Goal: Information Seeking & Learning: Learn about a topic

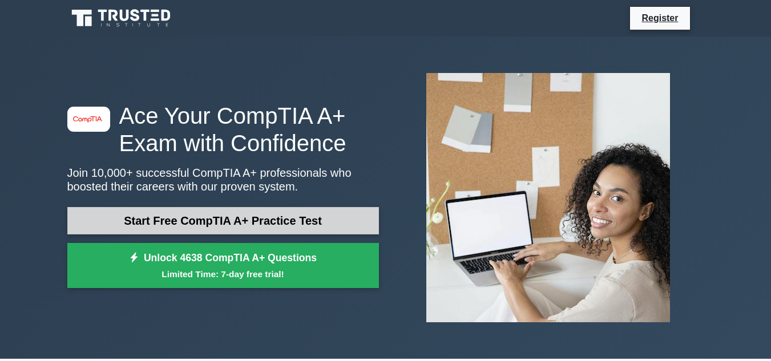
click at [187, 220] on link "Start Free CompTIA A+ Practice Test" at bounding box center [222, 220] width 311 height 27
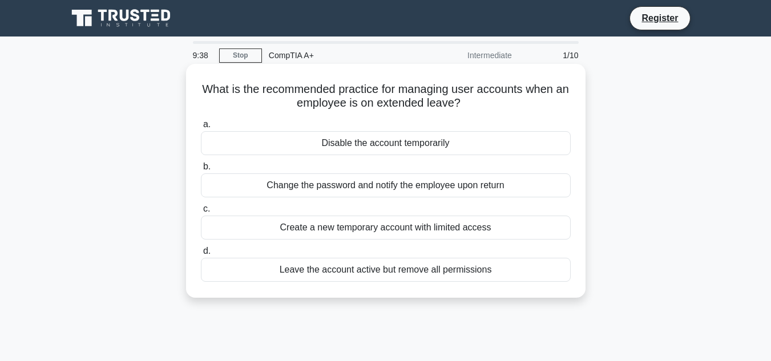
click at [339, 141] on div "Disable the account temporarily" at bounding box center [386, 143] width 370 height 24
click at [201, 128] on input "a. Disable the account temporarily" at bounding box center [201, 124] width 0 height 7
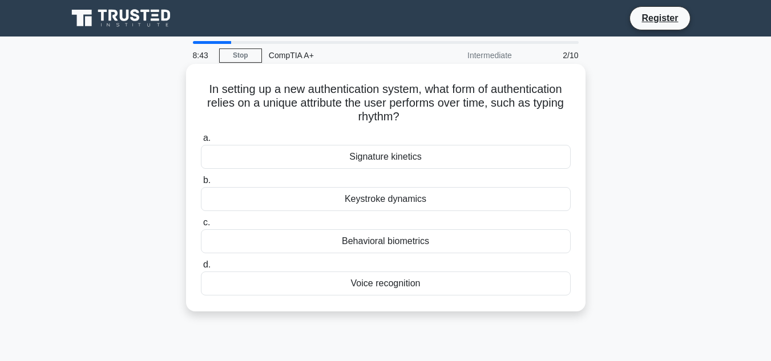
click at [394, 242] on div "Behavioral biometrics" at bounding box center [386, 241] width 370 height 24
click at [201, 226] on input "c. Behavioral biometrics" at bounding box center [201, 222] width 0 height 7
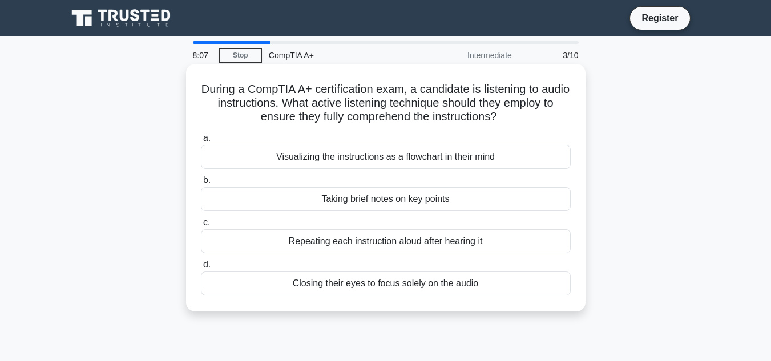
click at [372, 200] on div "Taking brief notes on key points" at bounding box center [386, 199] width 370 height 24
click at [201, 184] on input "b. Taking brief notes on key points" at bounding box center [201, 180] width 0 height 7
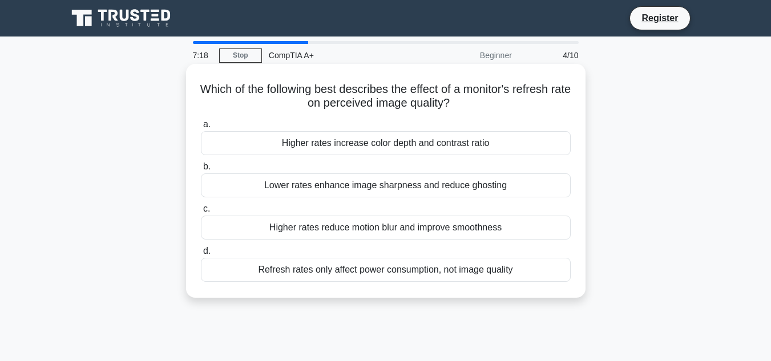
click at [378, 273] on div "Refresh rates only affect power consumption, not image quality" at bounding box center [386, 270] width 370 height 24
click at [201, 255] on input "d. Refresh rates only affect power consumption, not image quality" at bounding box center [201, 251] width 0 height 7
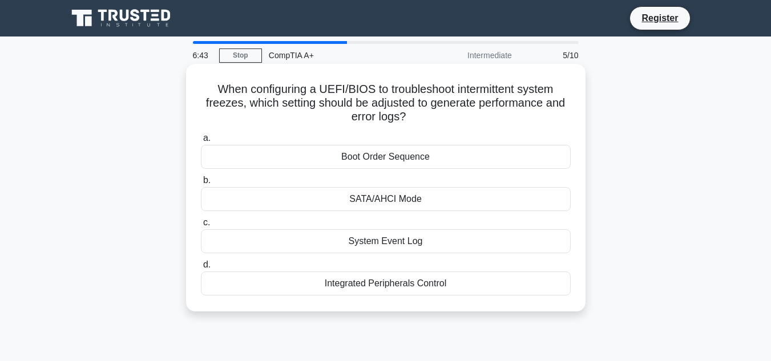
click at [384, 155] on div "Boot Order Sequence" at bounding box center [386, 157] width 370 height 24
click at [201, 142] on input "a. Boot Order Sequence" at bounding box center [201, 138] width 0 height 7
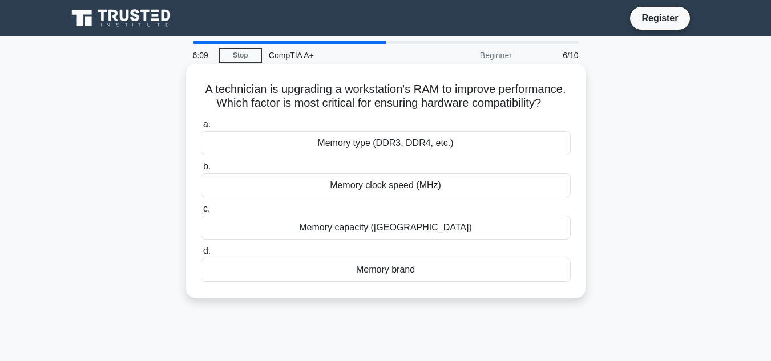
click at [370, 197] on div "Memory clock speed (MHz)" at bounding box center [386, 185] width 370 height 24
click at [201, 171] on input "b. Memory clock speed (MHz)" at bounding box center [201, 166] width 0 height 7
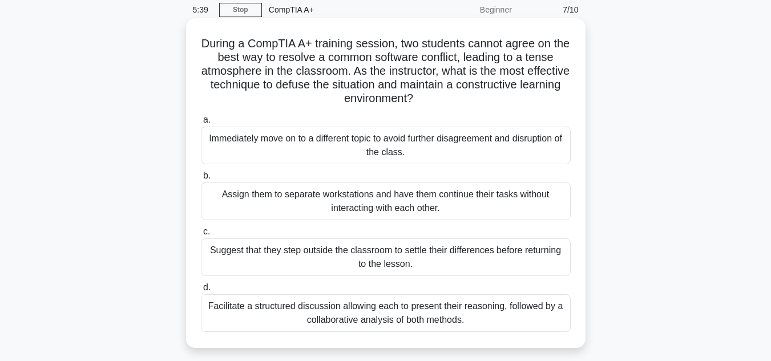
scroll to position [68, 0]
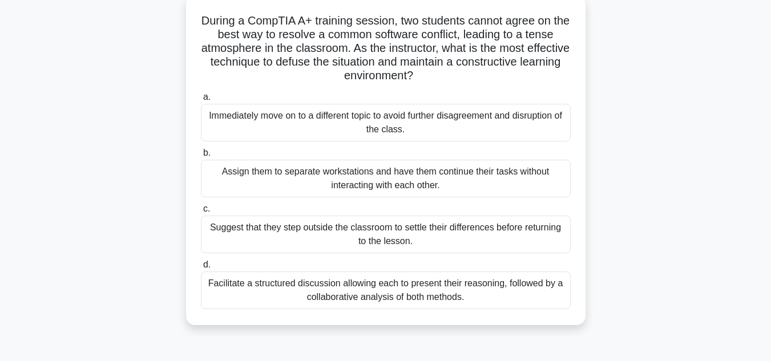
click at [364, 283] on div "Facilitate a structured discussion allowing each to present their reasoning, fo…" at bounding box center [386, 290] width 370 height 38
click at [201, 269] on input "d. Facilitate a structured discussion allowing each to present their reasoning,…" at bounding box center [201, 264] width 0 height 7
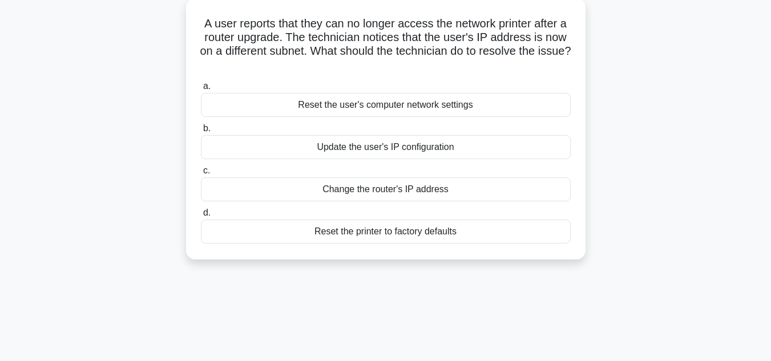
scroll to position [0, 0]
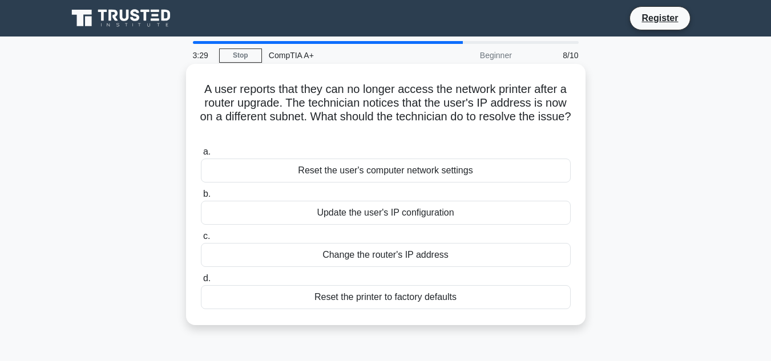
click at [364, 216] on div "Update the user's IP configuration" at bounding box center [386, 213] width 370 height 24
click at [201, 198] on input "b. Update the user's IP configuration" at bounding box center [201, 193] width 0 height 7
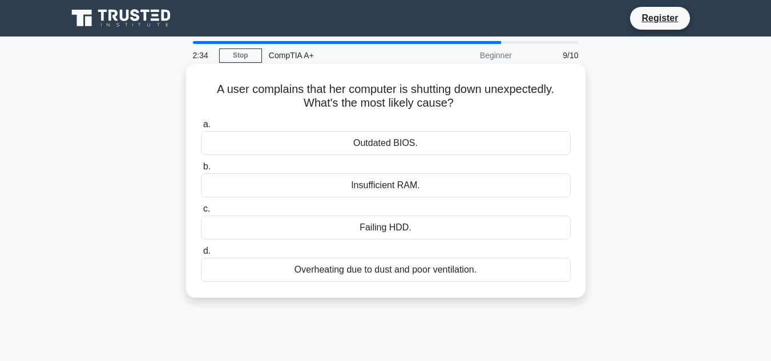
click at [379, 189] on div "Insufficient RAM." at bounding box center [386, 185] width 370 height 24
click at [201, 171] on input "b. Insufficient RAM." at bounding box center [201, 166] width 0 height 7
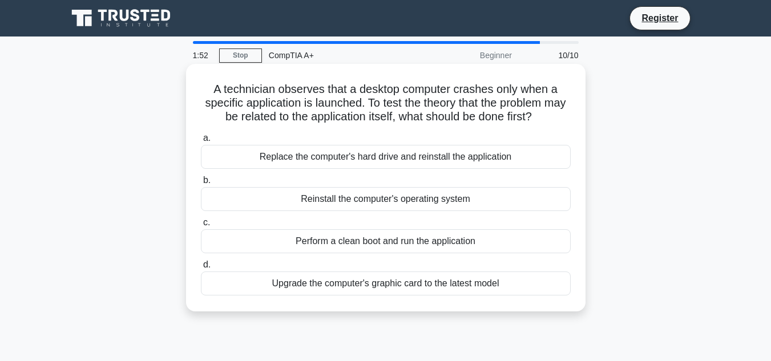
click at [346, 245] on div "Perform a clean boot and run the application" at bounding box center [386, 241] width 370 height 24
click at [201, 226] on input "c. Perform a clean boot and run the application" at bounding box center [201, 222] width 0 height 7
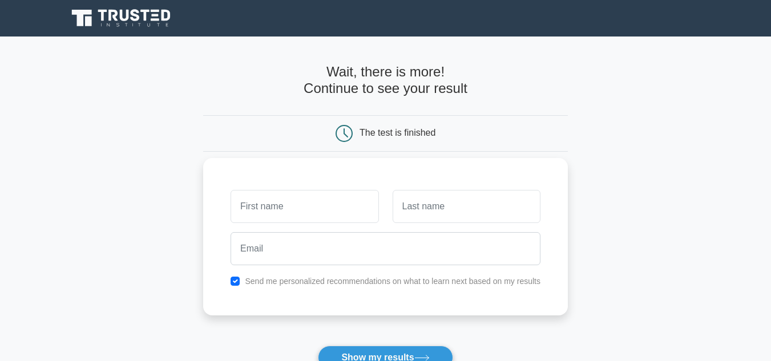
click at [271, 194] on input "text" at bounding box center [304, 206] width 148 height 33
click at [257, 205] on input "text" at bounding box center [304, 206] width 148 height 33
type input "sylvia"
click at [415, 201] on input "text" at bounding box center [466, 206] width 148 height 33
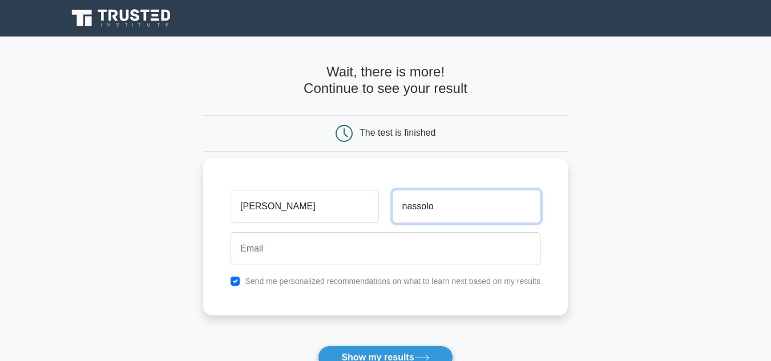
type input "nassolo"
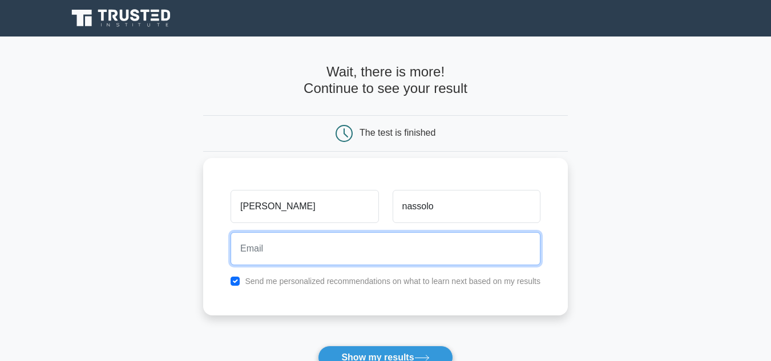
click at [301, 248] on input "email" at bounding box center [385, 248] width 310 height 33
type input "s"
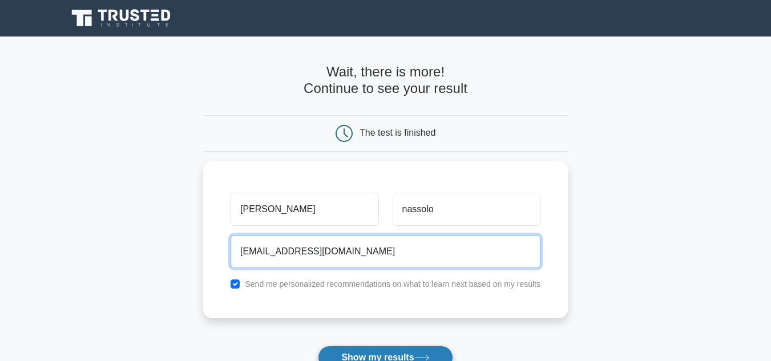
type input "nassylivia2016@gmail.com"
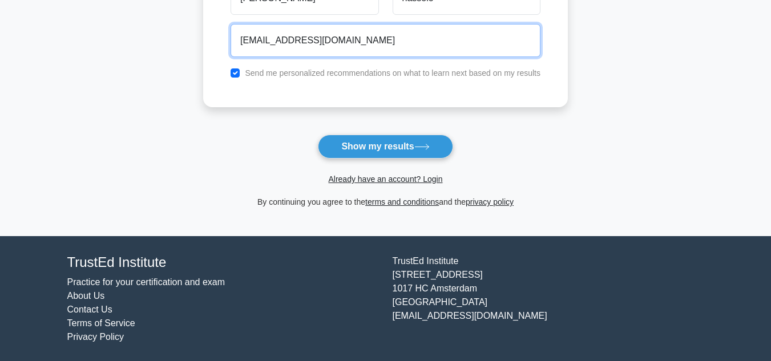
scroll to position [213, 0]
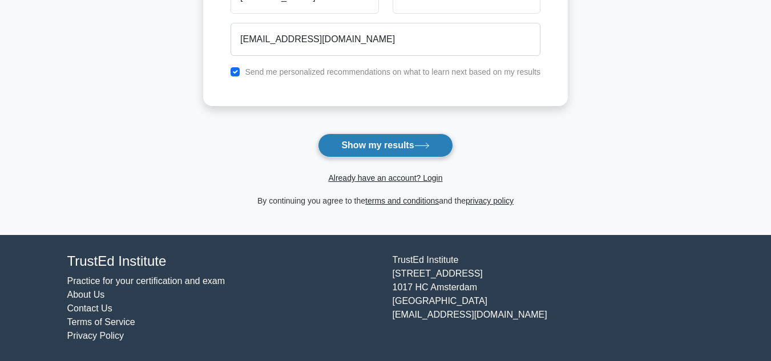
click at [386, 142] on button "Show my results" at bounding box center [385, 145] width 135 height 24
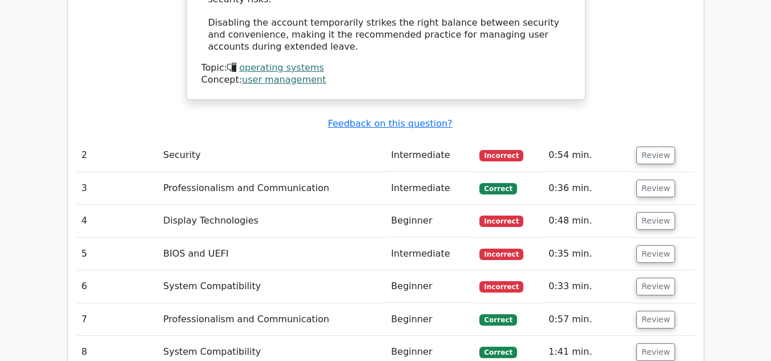
scroll to position [1493, 0]
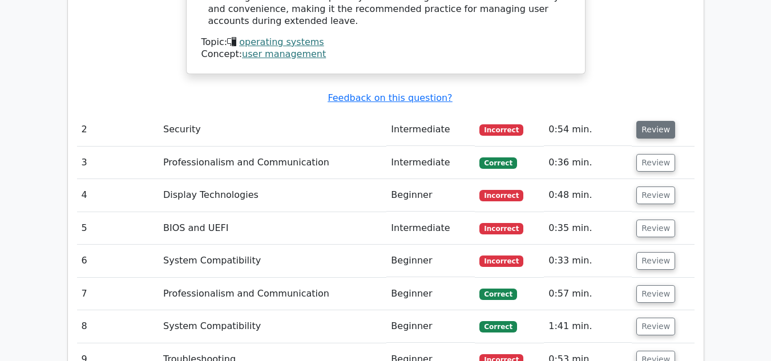
click at [650, 121] on button "Review" at bounding box center [655, 130] width 39 height 18
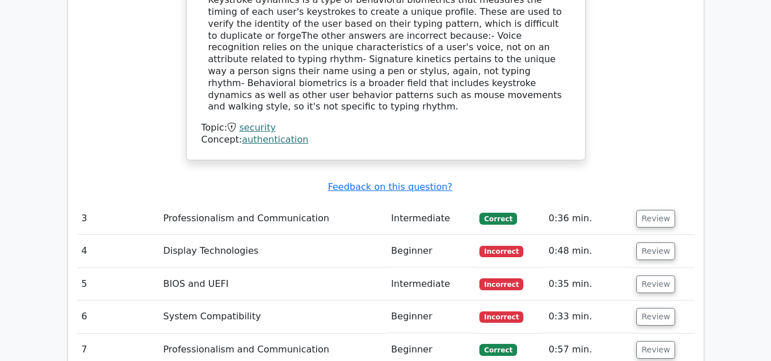
scroll to position [1949, 0]
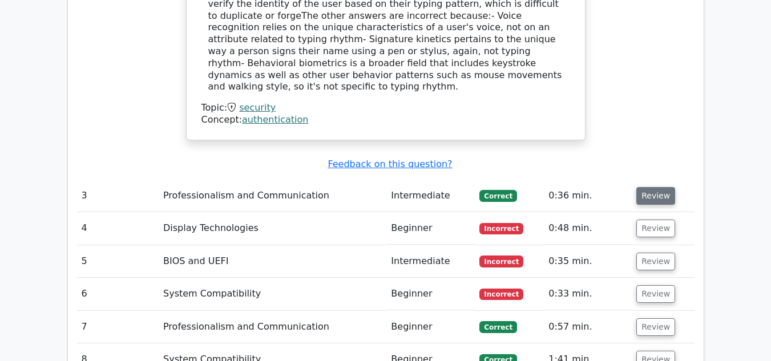
click at [641, 187] on button "Review" at bounding box center [655, 196] width 39 height 18
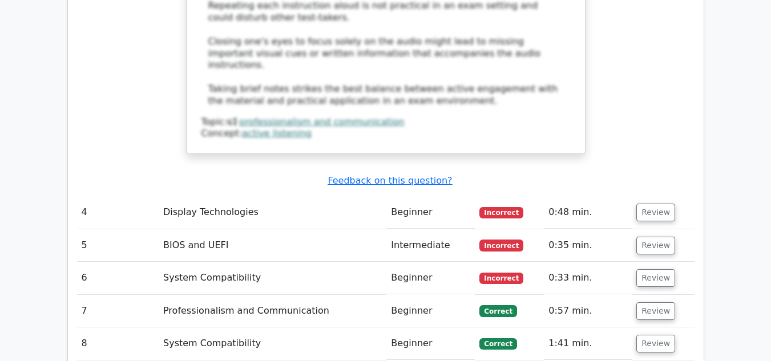
scroll to position [2588, 0]
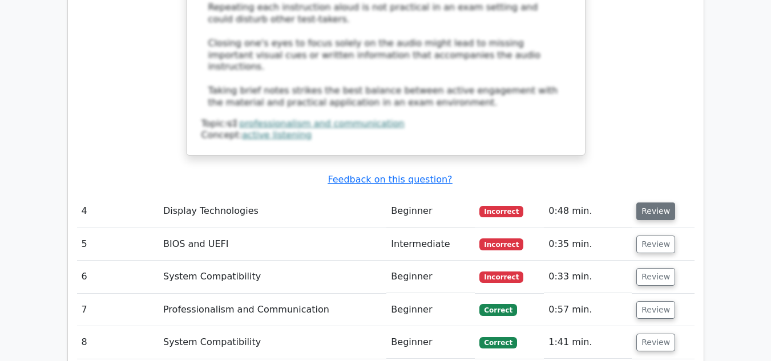
click at [651, 202] on button "Review" at bounding box center [655, 211] width 39 height 18
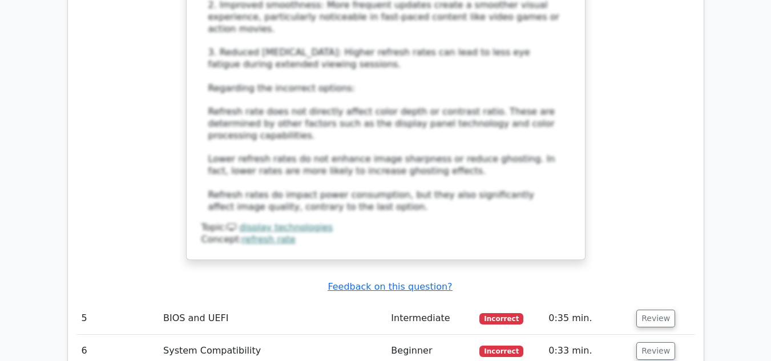
scroll to position [3204, 0]
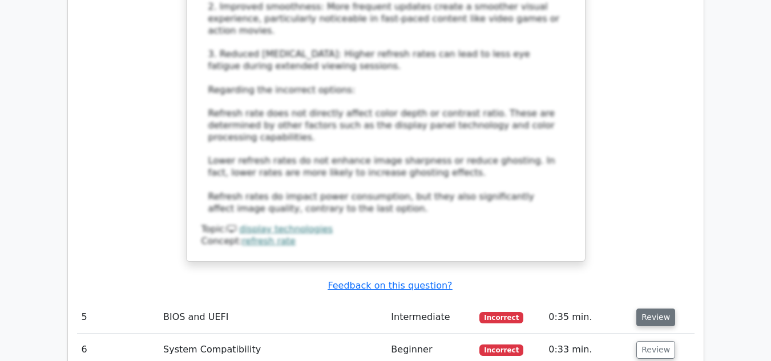
click at [654, 309] on button "Review" at bounding box center [655, 318] width 39 height 18
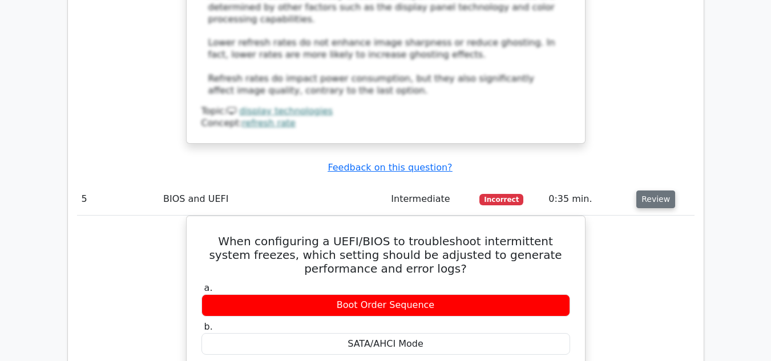
scroll to position [3341, 0]
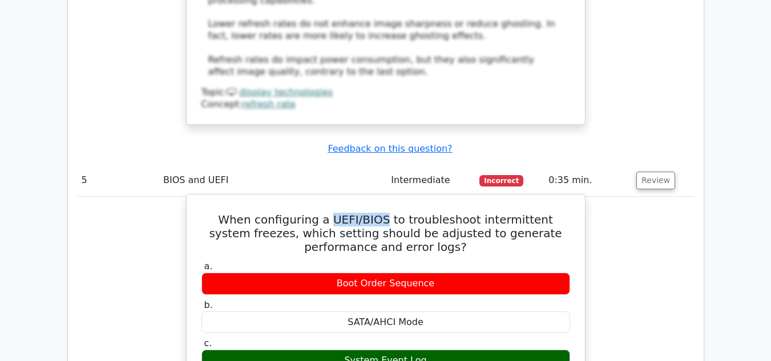
drag, startPoint x: 370, startPoint y: 72, endPoint x: 320, endPoint y: 68, distance: 50.3
click at [320, 213] on h5 "When configuring a UEFI/BIOS to troubleshoot intermittent system freezes, which…" at bounding box center [385, 233] width 371 height 41
copy h5 "UEFI/BIOS"
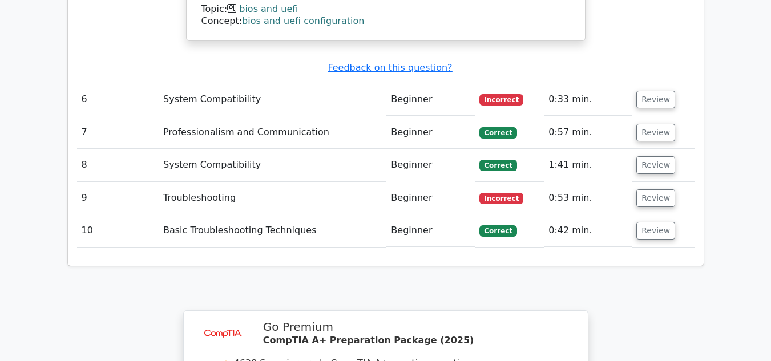
scroll to position [4000, 0]
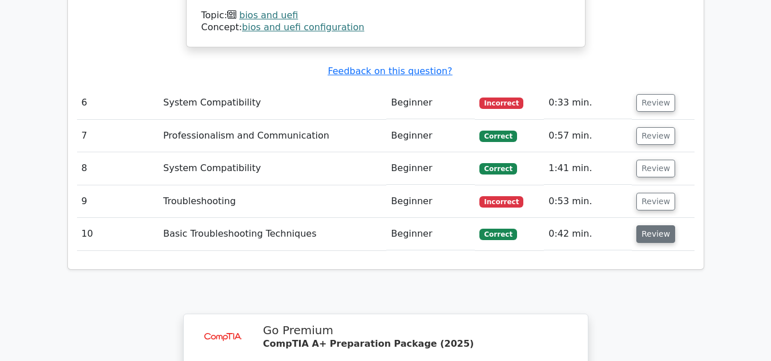
click at [651, 225] on button "Review" at bounding box center [655, 234] width 39 height 18
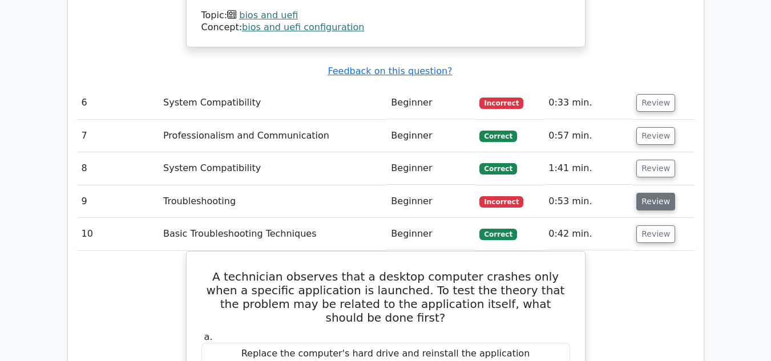
click at [645, 193] on button "Review" at bounding box center [655, 202] width 39 height 18
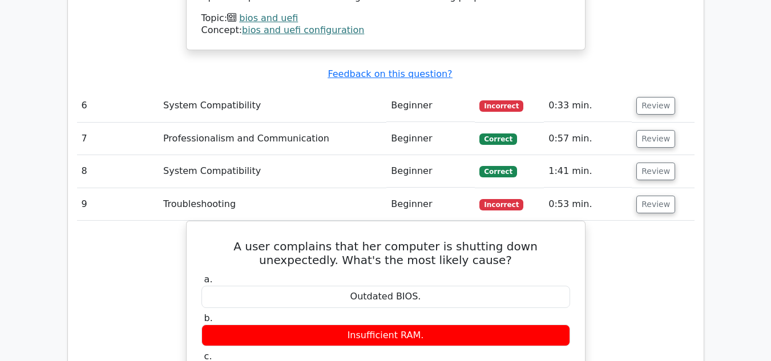
scroll to position [3684, 0]
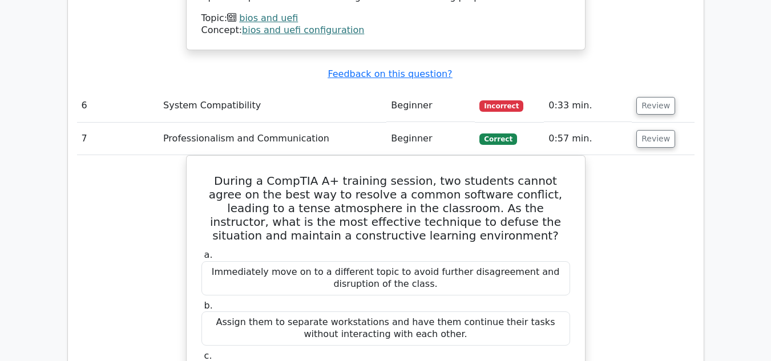
scroll to position [4315, 0]
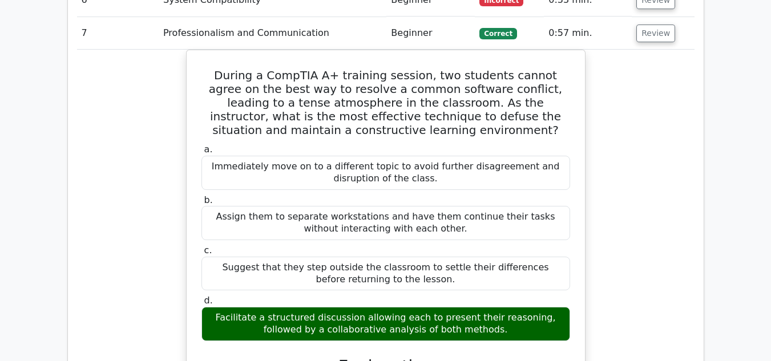
scroll to position [3790, 0]
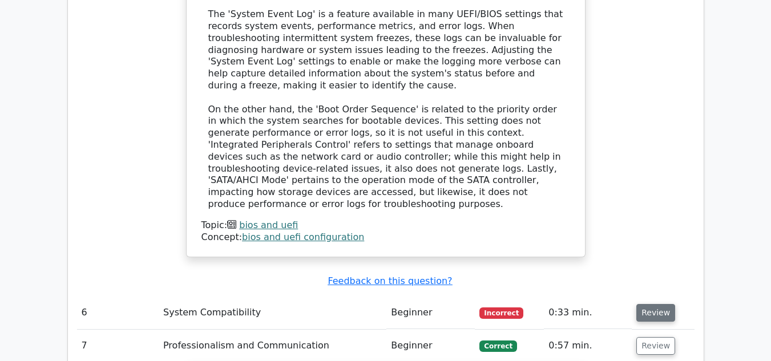
click at [647, 304] on button "Review" at bounding box center [655, 313] width 39 height 18
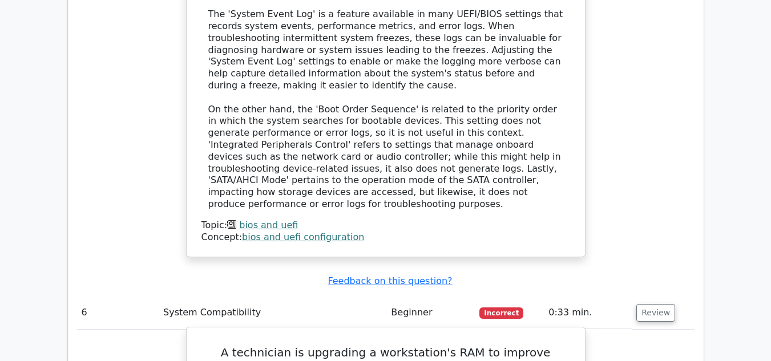
drag, startPoint x: 433, startPoint y: 244, endPoint x: 444, endPoint y: 244, distance: 10.9
drag, startPoint x: 460, startPoint y: 245, endPoint x: 315, endPoint y: 246, distance: 144.9
copy div "Memory type (DDR3, DDR4, etc.)"
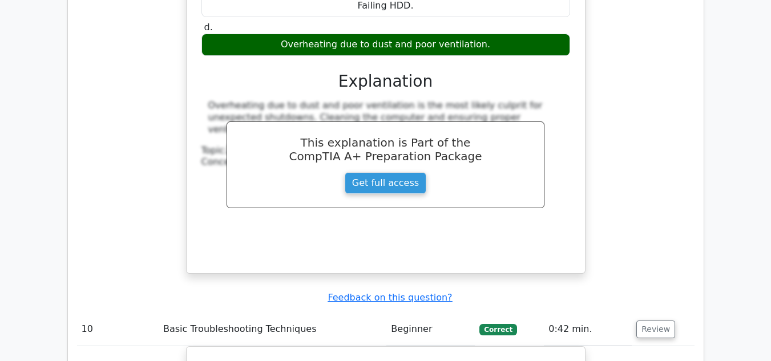
scroll to position [4421, 0]
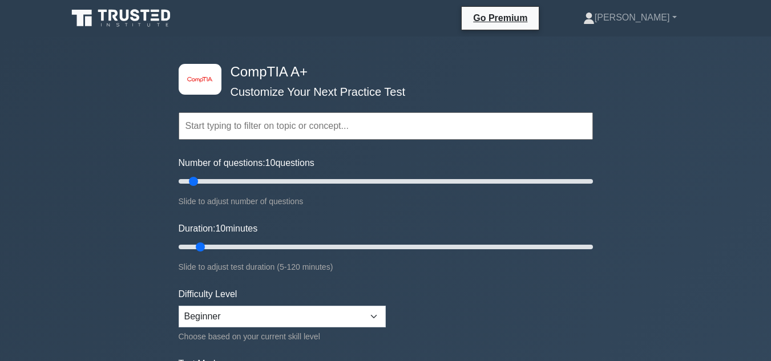
scroll to position [315, 0]
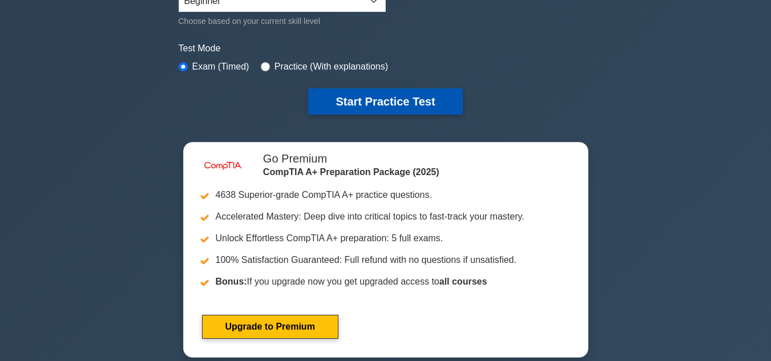
click at [387, 100] on button "Start Practice Test" at bounding box center [385, 101] width 154 height 26
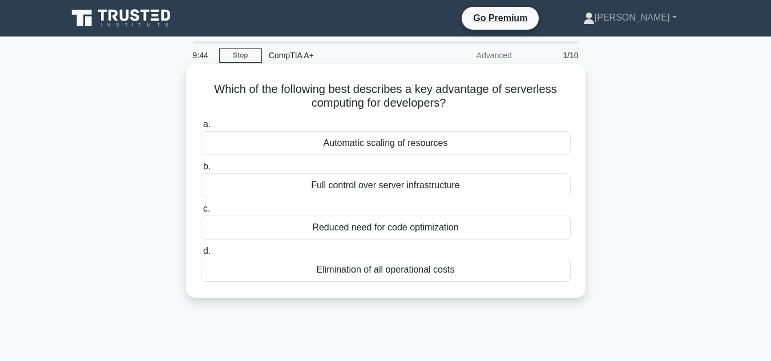
click at [371, 188] on div "Full control over server infrastructure" at bounding box center [386, 185] width 370 height 24
click at [201, 171] on input "b. Full control over server infrastructure" at bounding box center [201, 166] width 0 height 7
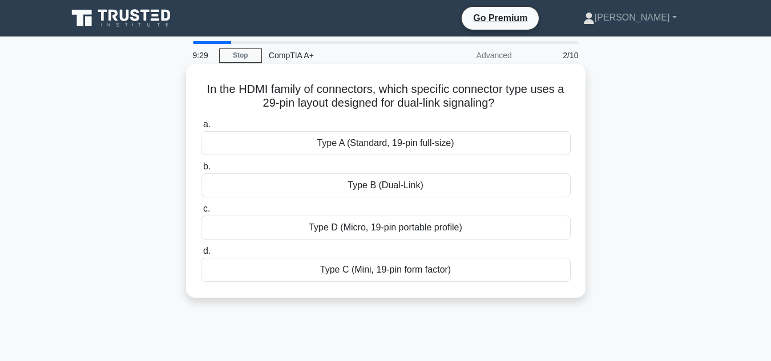
drag, startPoint x: 509, startPoint y: 106, endPoint x: 205, endPoint y: 90, distance: 305.0
click at [205, 90] on h5 "In the HDMI family of connectors, which specific connector type uses a 29-pin l…" at bounding box center [386, 96] width 372 height 29
copy h5 "n the HDMI family of connectors, which specific connector type uses a 29-pin la…"
click at [396, 186] on div "Type B (Dual-Link)" at bounding box center [386, 185] width 370 height 24
click at [201, 171] on input "b. Type B (Dual-Link)" at bounding box center [201, 166] width 0 height 7
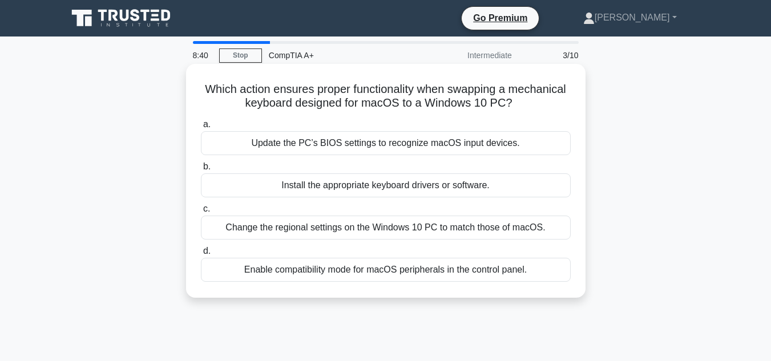
drag, startPoint x: 532, startPoint y: 113, endPoint x: 198, endPoint y: 83, distance: 335.0
click at [198, 83] on div "Which action ensures proper functionality when swapping a mechanical keyboard d…" at bounding box center [385, 180] width 390 height 225
copy h5 "Which action ensures proper functionality when swapping a mechanical keyboard d…"
click at [333, 189] on div "Install the appropriate keyboard drivers or software." at bounding box center [386, 185] width 370 height 24
click at [201, 171] on input "b. Install the appropriate keyboard drivers or software." at bounding box center [201, 166] width 0 height 7
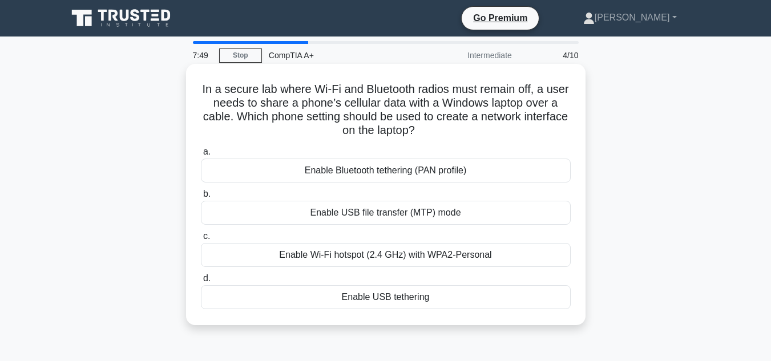
drag, startPoint x: 455, startPoint y: 129, endPoint x: 206, endPoint y: 87, distance: 252.7
click at [206, 88] on h5 "In a secure lab where Wi-Fi and Bluetooth radios must remain off, a user needs …" at bounding box center [386, 110] width 372 height 56
copy h5 "In a secure lab where Wi-Fi and Bluetooth radios must remain off, a user needs …"
click at [366, 299] on div "Enable USB tethering" at bounding box center [386, 297] width 370 height 24
click at [201, 282] on input "d. Enable USB tethering" at bounding box center [201, 278] width 0 height 7
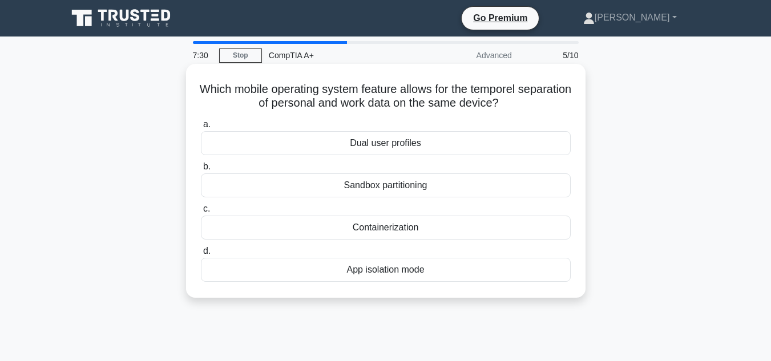
drag, startPoint x: 537, startPoint y: 106, endPoint x: 215, endPoint y: 88, distance: 322.8
click at [215, 88] on h5 "Which mobile operating system feature allows for the temporel separation of per…" at bounding box center [386, 96] width 372 height 29
copy h5 "Which mobile operating system feature allows for the temporel separation of per…"
click at [375, 147] on div "Dual user profiles" at bounding box center [386, 143] width 370 height 24
click at [201, 128] on input "a. Dual user profiles" at bounding box center [201, 124] width 0 height 7
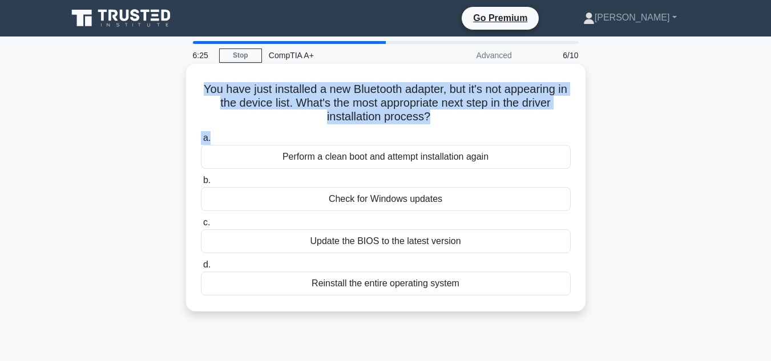
drag, startPoint x: 465, startPoint y: 127, endPoint x: 228, endPoint y: 101, distance: 238.1
click at [196, 93] on div "You have just installed a new Bluetooth adapter, but it's not appearing in the …" at bounding box center [385, 187] width 390 height 238
click at [253, 118] on h5 "You have just installed a new Bluetooth adapter, but it's not appearing in the …" at bounding box center [386, 103] width 372 height 42
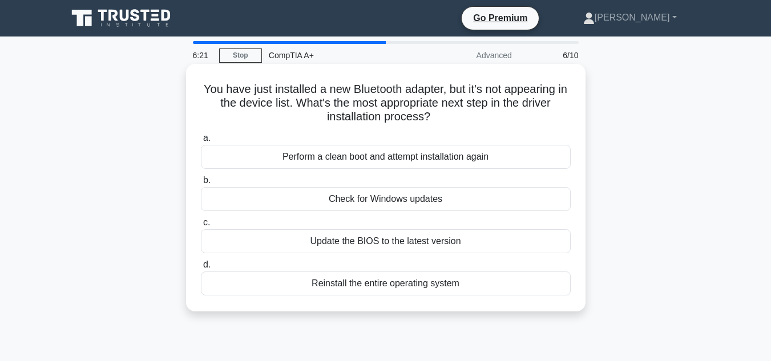
drag, startPoint x: 449, startPoint y: 121, endPoint x: 190, endPoint y: 94, distance: 260.9
click at [190, 94] on div "You have just installed a new Bluetooth adapter, but it's not appearing in the …" at bounding box center [385, 187] width 390 height 238
copy h5 "You have just installed a new Bluetooth adapter, but it's not appearing in the …"
click at [342, 240] on div "Update the BIOS to the latest version" at bounding box center [386, 241] width 370 height 24
click at [201, 226] on input "c. Update the BIOS to the latest version" at bounding box center [201, 222] width 0 height 7
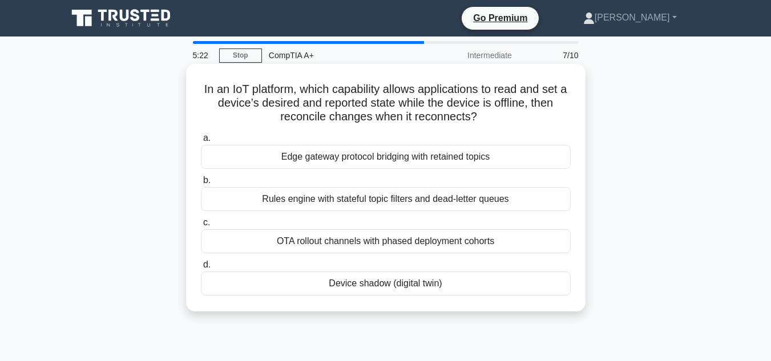
drag, startPoint x: 511, startPoint y: 124, endPoint x: 200, endPoint y: 90, distance: 312.7
click at [200, 89] on h5 "In an IoT platform, which capability allows applications to read and set a devi…" at bounding box center [386, 103] width 372 height 42
copy h5 "In an IoT platform, which capability allows applications to read and set a devi…"
click at [417, 286] on div "Device shadow (digital twin)" at bounding box center [386, 283] width 370 height 24
click at [201, 269] on input "d. Device shadow (digital twin)" at bounding box center [201, 264] width 0 height 7
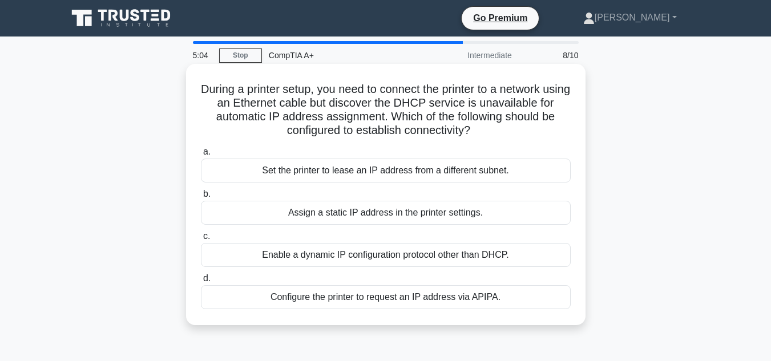
drag, startPoint x: 487, startPoint y: 128, endPoint x: 200, endPoint y: 81, distance: 290.7
click at [200, 81] on div "During a printer setup, you need to connect the printer to a network using an E…" at bounding box center [385, 194] width 390 height 252
copy h5 "During a printer setup, you need to connect the printer to a network using an E…"
click at [407, 213] on div "Assign a static IP address in the printer settings." at bounding box center [386, 213] width 370 height 24
click at [201, 198] on input "b. Assign a static IP address in the printer settings." at bounding box center [201, 193] width 0 height 7
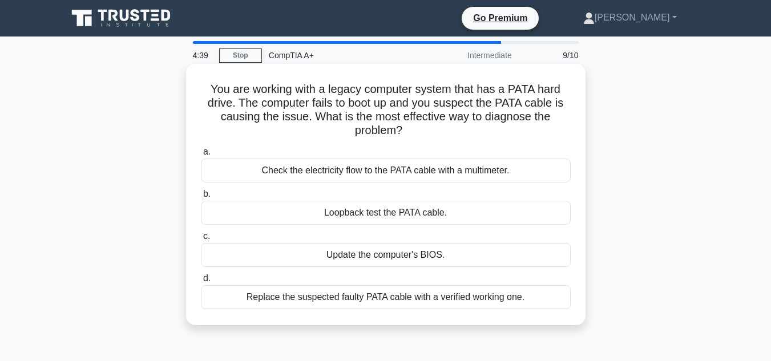
drag, startPoint x: 445, startPoint y: 130, endPoint x: 208, endPoint y: 80, distance: 242.5
click at [208, 80] on div "You are working with a legacy computer system that has a PATA hard drive. The c…" at bounding box center [385, 194] width 390 height 252
copy h5 "You are working with a legacy computer system that has a PATA hard drive. The c…"
click at [313, 300] on div "Replace the suspected faulty PATA cable with a verified working one." at bounding box center [386, 297] width 370 height 24
click at [201, 282] on input "d. Replace the suspected faulty PATA cable with a verified working one." at bounding box center [201, 278] width 0 height 7
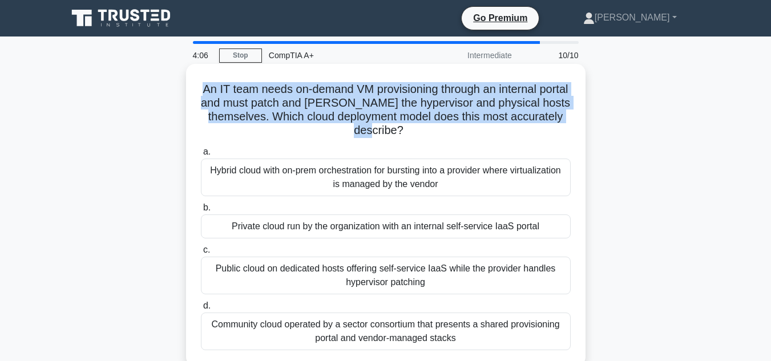
drag, startPoint x: 447, startPoint y: 129, endPoint x: 210, endPoint y: 88, distance: 240.1
click at [210, 88] on h5 "An IT team needs on-demand VM provisioning through an internal portal and must …" at bounding box center [386, 110] width 372 height 56
copy h5 "An IT team needs on-demand VM provisioning through an internal portal and must …"
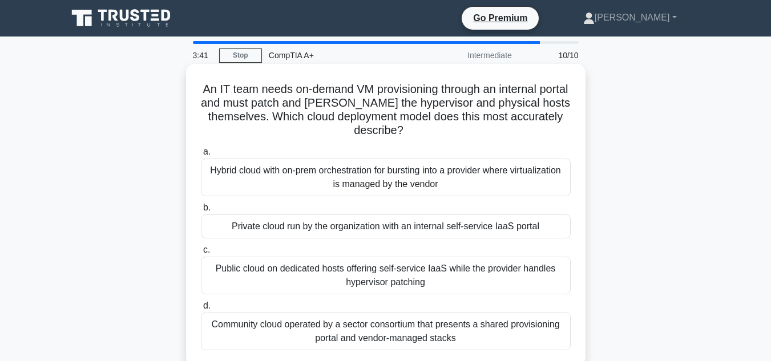
click at [337, 226] on div "Private cloud run by the organization with an internal self-service IaaS portal" at bounding box center [386, 226] width 370 height 24
click at [201, 212] on input "b. Private cloud run by the organization with an internal self-service IaaS por…" at bounding box center [201, 207] width 0 height 7
